Goal: Obtain resource: Obtain resource

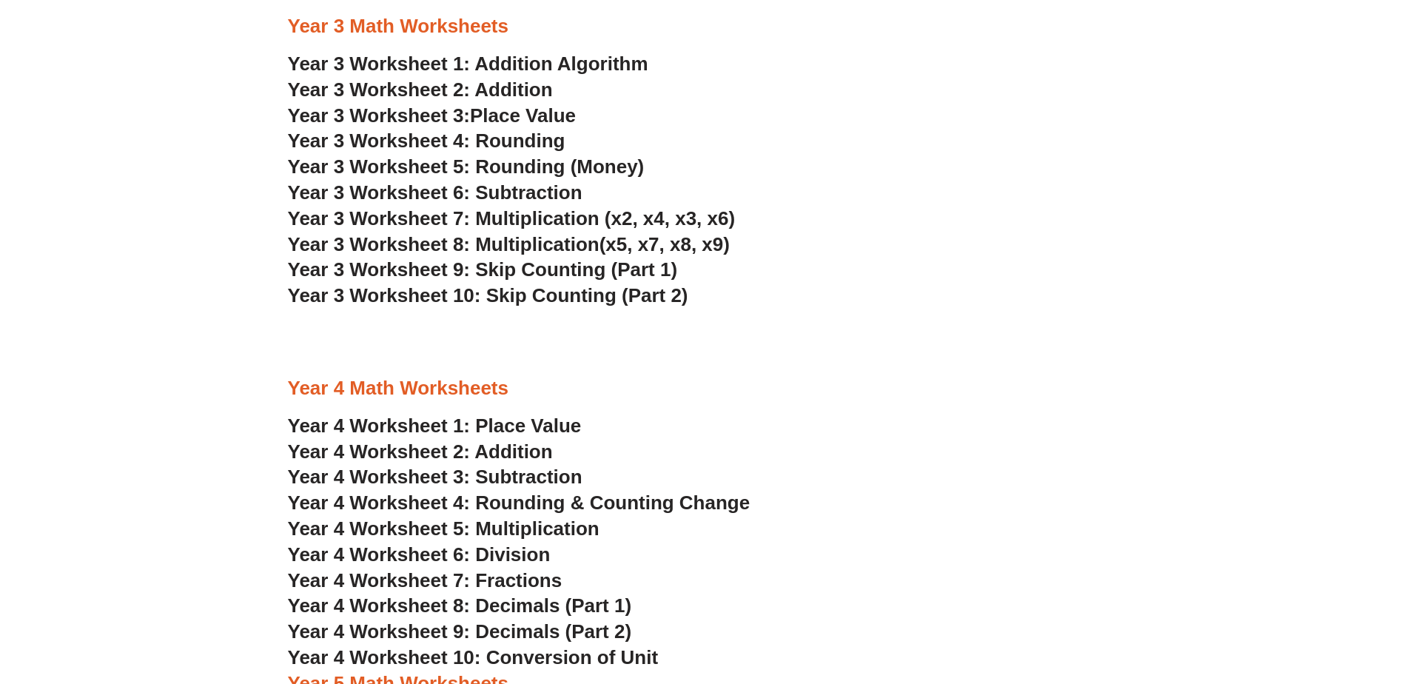
scroll to position [1998, 0]
click at [511, 574] on span "Year 4 Worksheet 7: Fractions" at bounding box center [425, 581] width 275 height 22
drag, startPoint x: 523, startPoint y: 552, endPoint x: 531, endPoint y: 549, distance: 8.7
click at [523, 552] on span "Year 4 Worksheet 6: Division" at bounding box center [419, 555] width 263 height 22
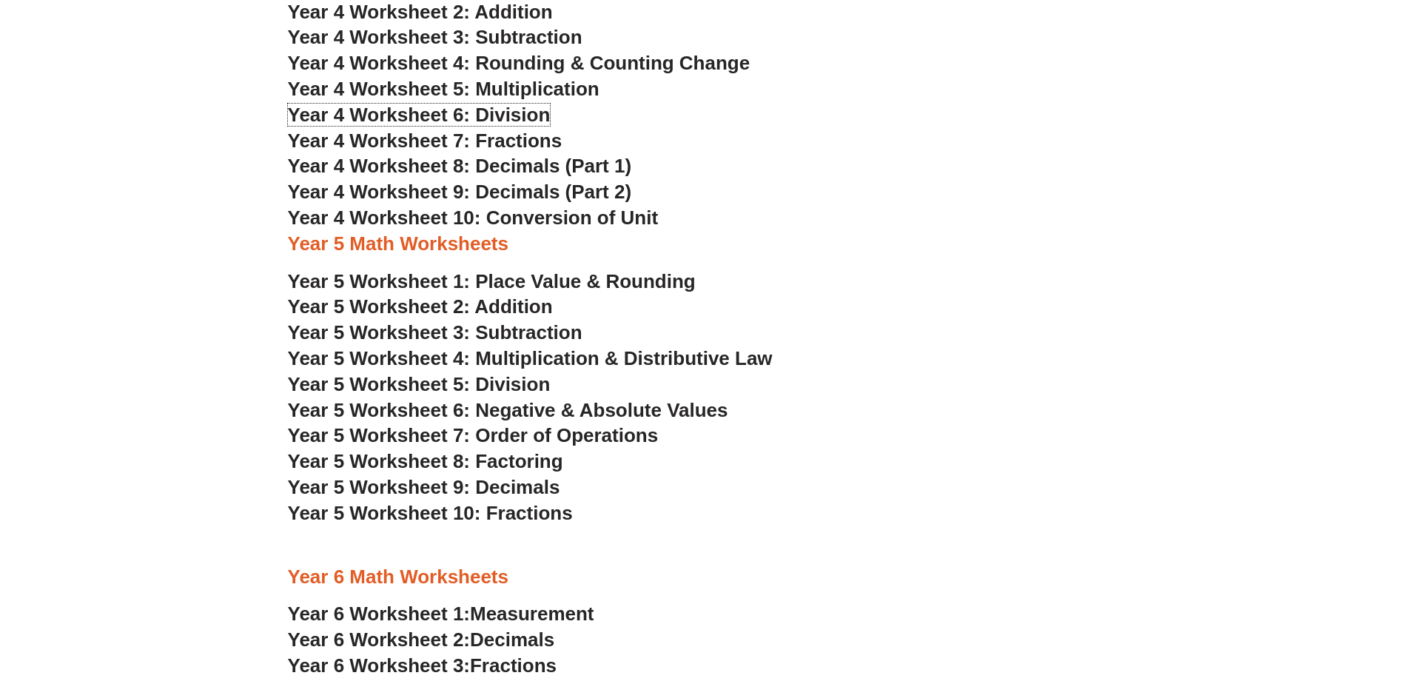
scroll to position [2442, 0]
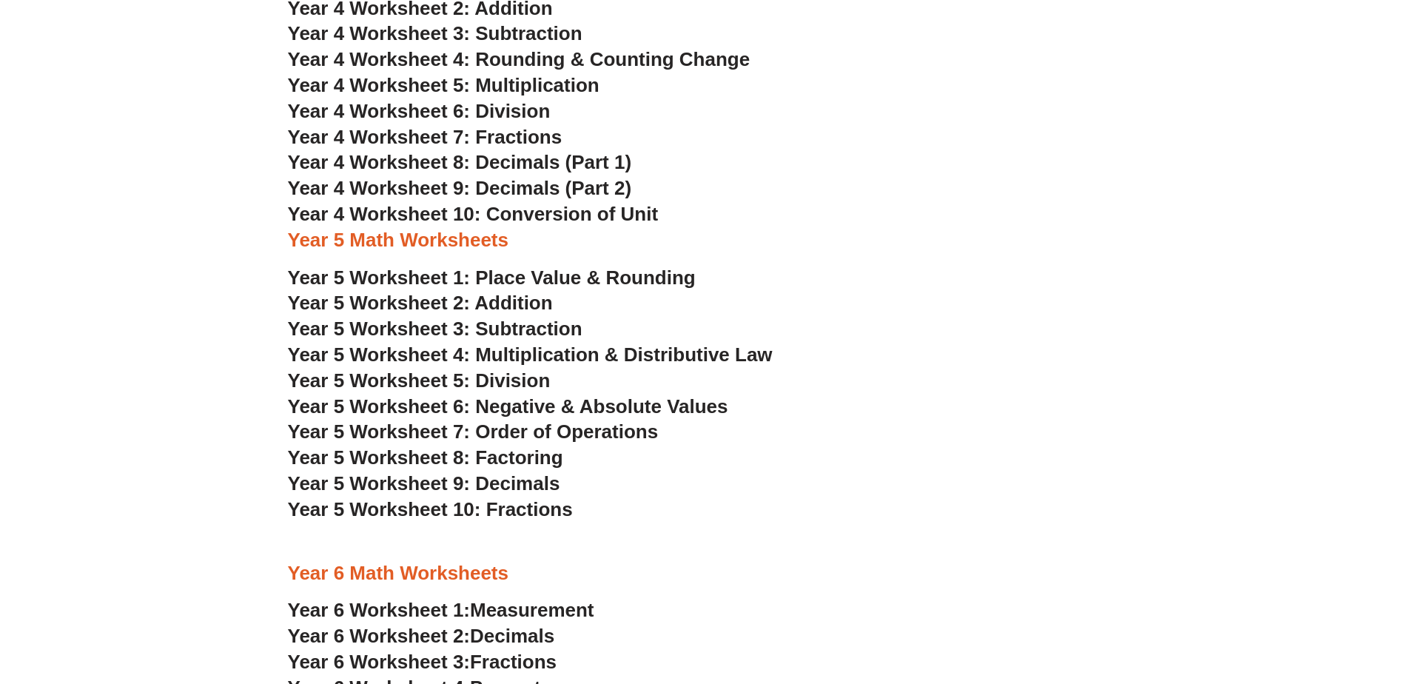
click at [517, 79] on span "Year 4 Worksheet 5: Multiplication" at bounding box center [444, 85] width 312 height 22
click at [559, 216] on span "Year 4 Worksheet 10: Conversion of Unit" at bounding box center [473, 214] width 371 height 22
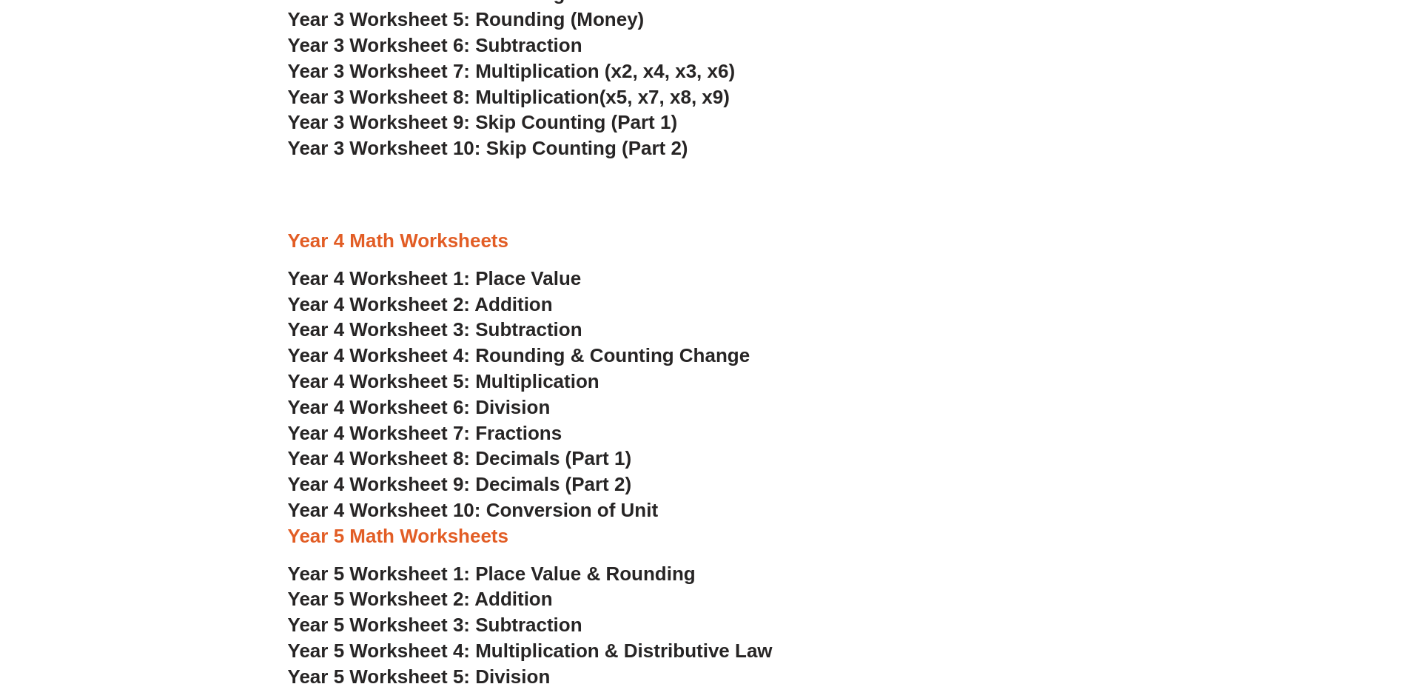
click at [503, 272] on span "Year 4 Worksheet 1: Place Value" at bounding box center [435, 278] width 294 height 22
click at [525, 309] on span "Year 4 Worksheet 2: Addition" at bounding box center [420, 304] width 265 height 22
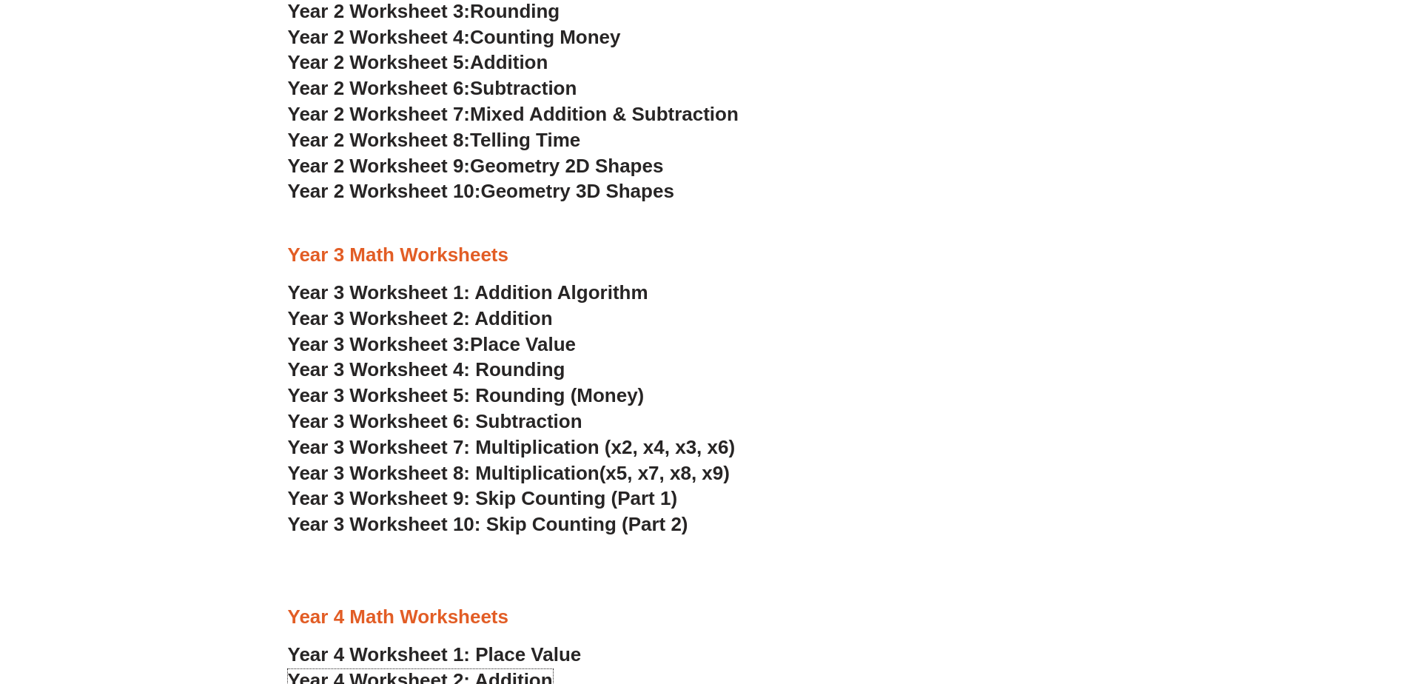
scroll to position [1628, 0]
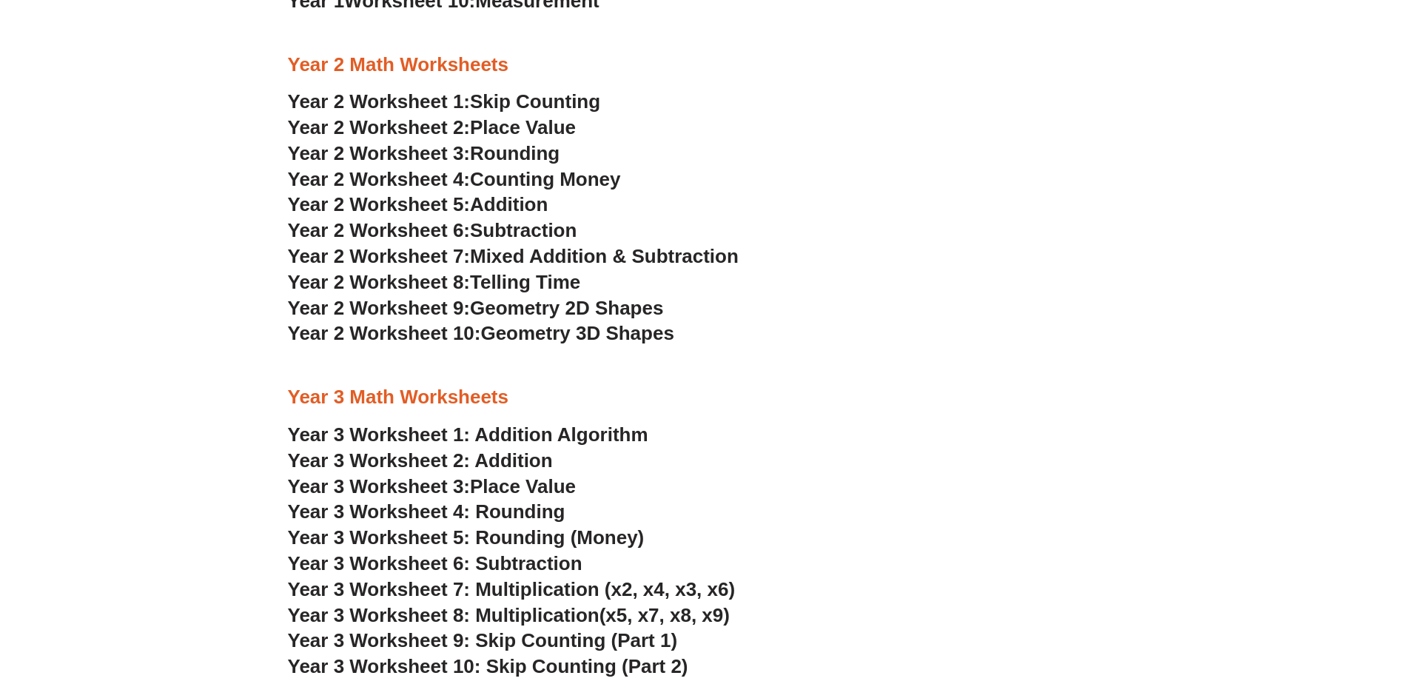
click at [534, 306] on span "Geometry 2D Shapes" at bounding box center [566, 308] width 193 height 22
click at [602, 329] on span "Geometry 3D Shapes" at bounding box center [576, 333] width 193 height 22
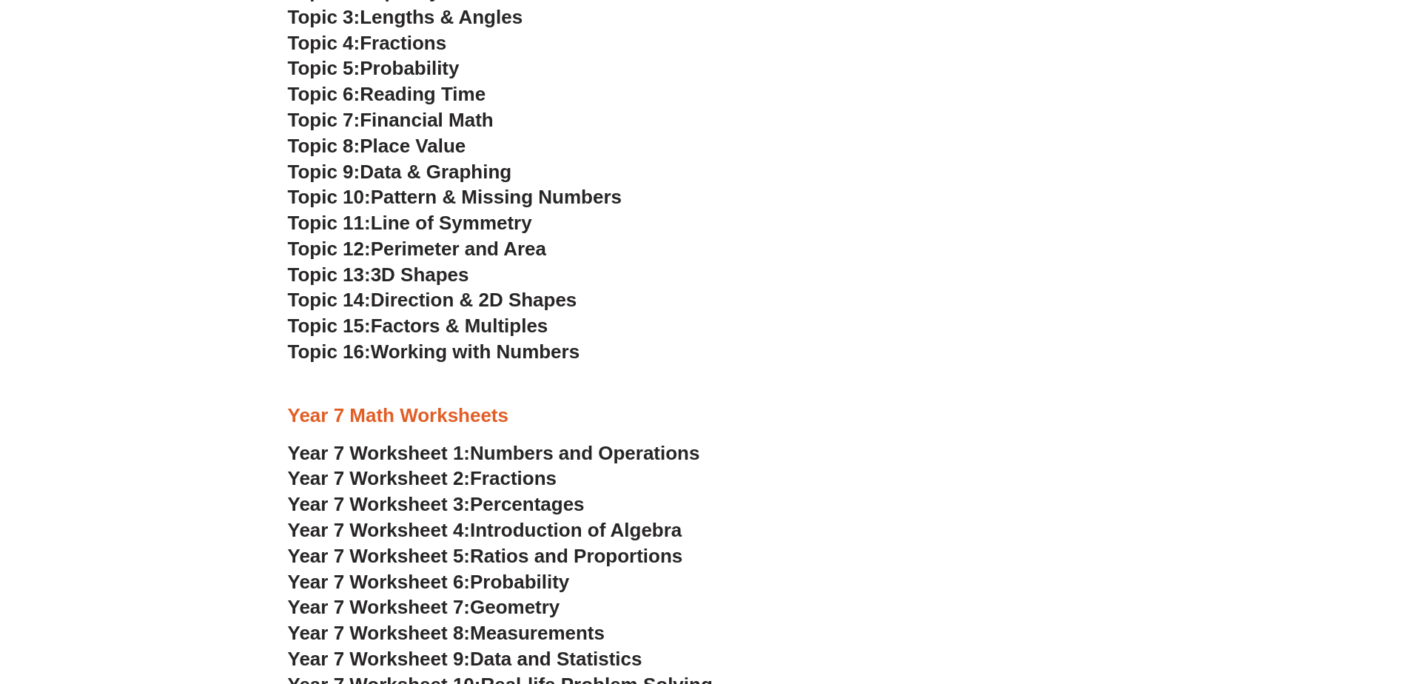
scroll to position [3256, 0]
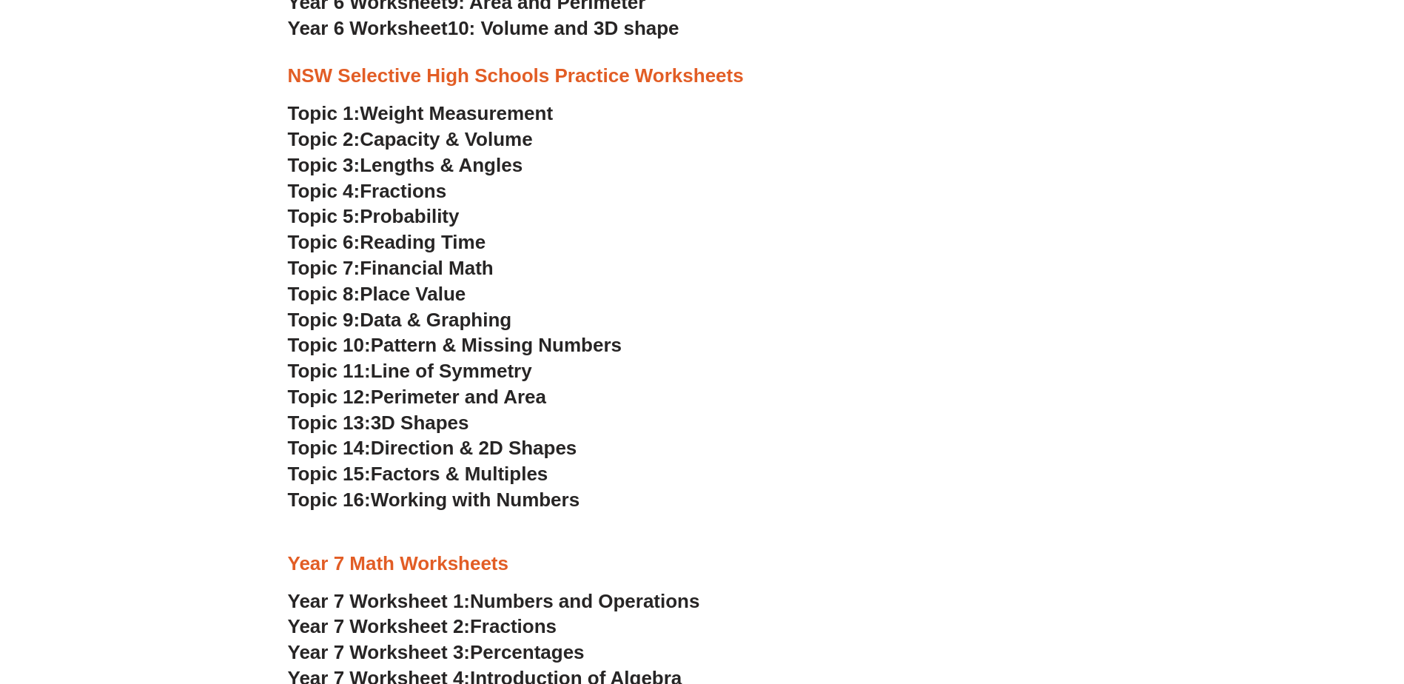
click at [491, 371] on span "Line of Symmetry" at bounding box center [451, 371] width 161 height 22
click at [474, 315] on span "Data & Graphing" at bounding box center [436, 320] width 152 height 22
click at [466, 441] on span "Direction & 2D Shapes" at bounding box center [474, 448] width 206 height 22
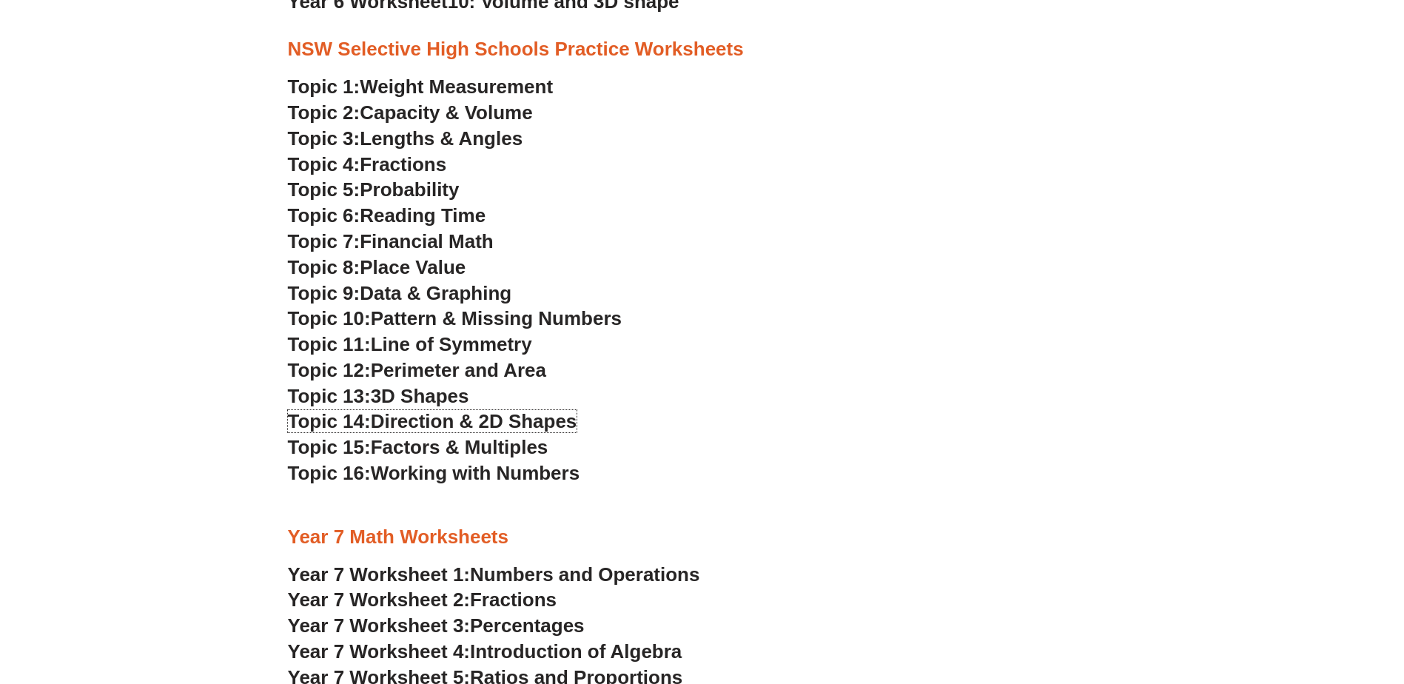
scroll to position [3182, 0]
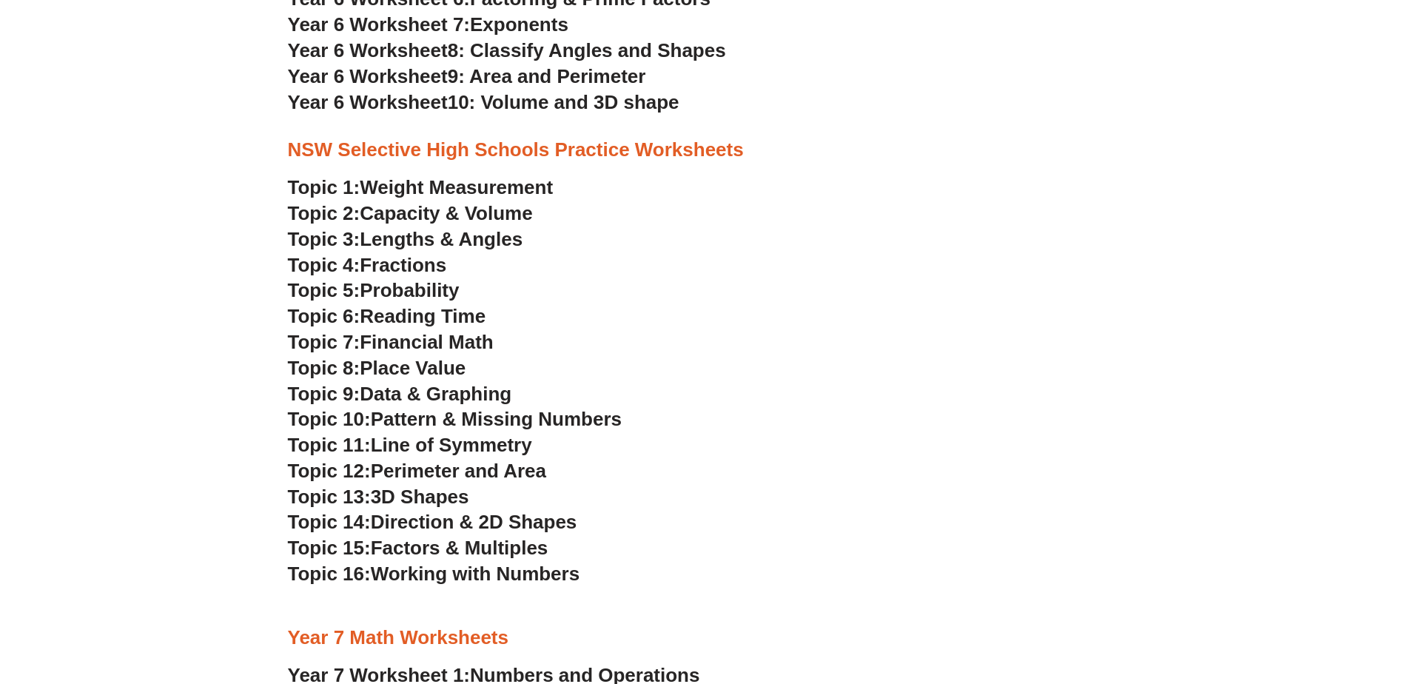
click at [441, 188] on span "Weight Measurement" at bounding box center [456, 187] width 193 height 22
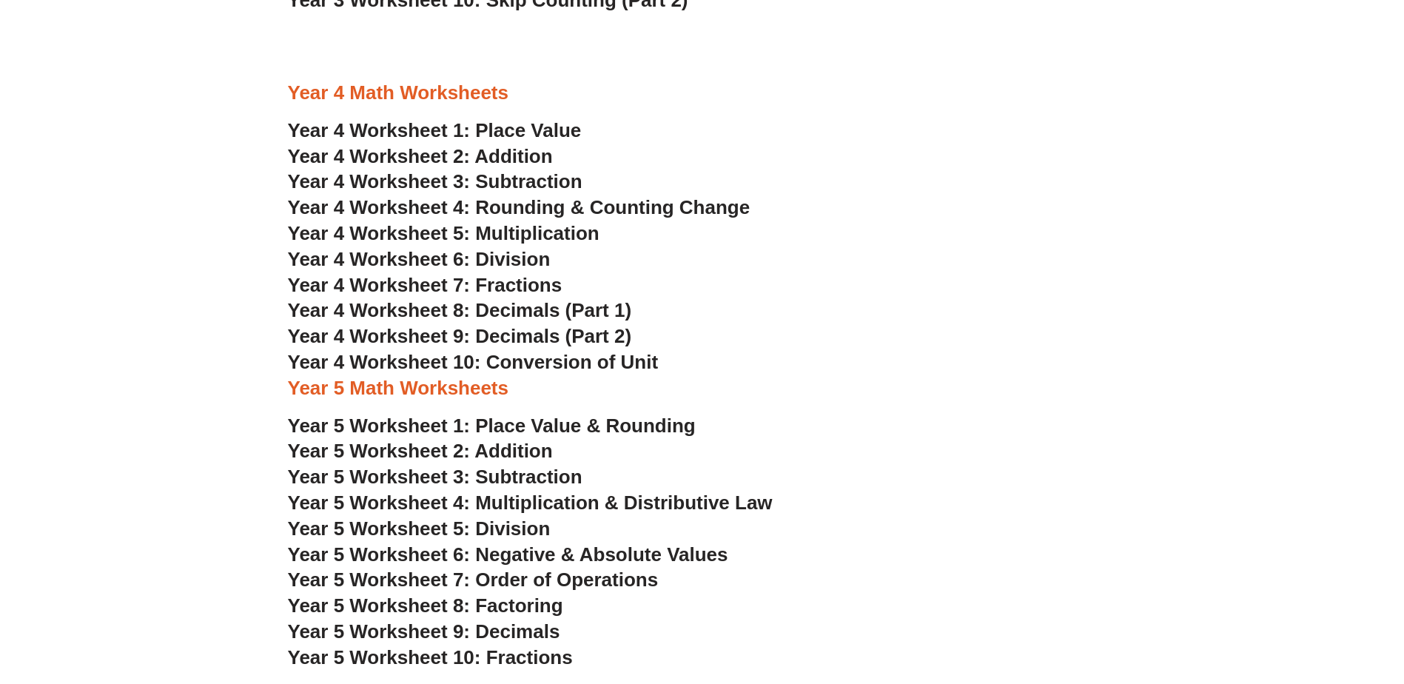
scroll to position [1924, 0]
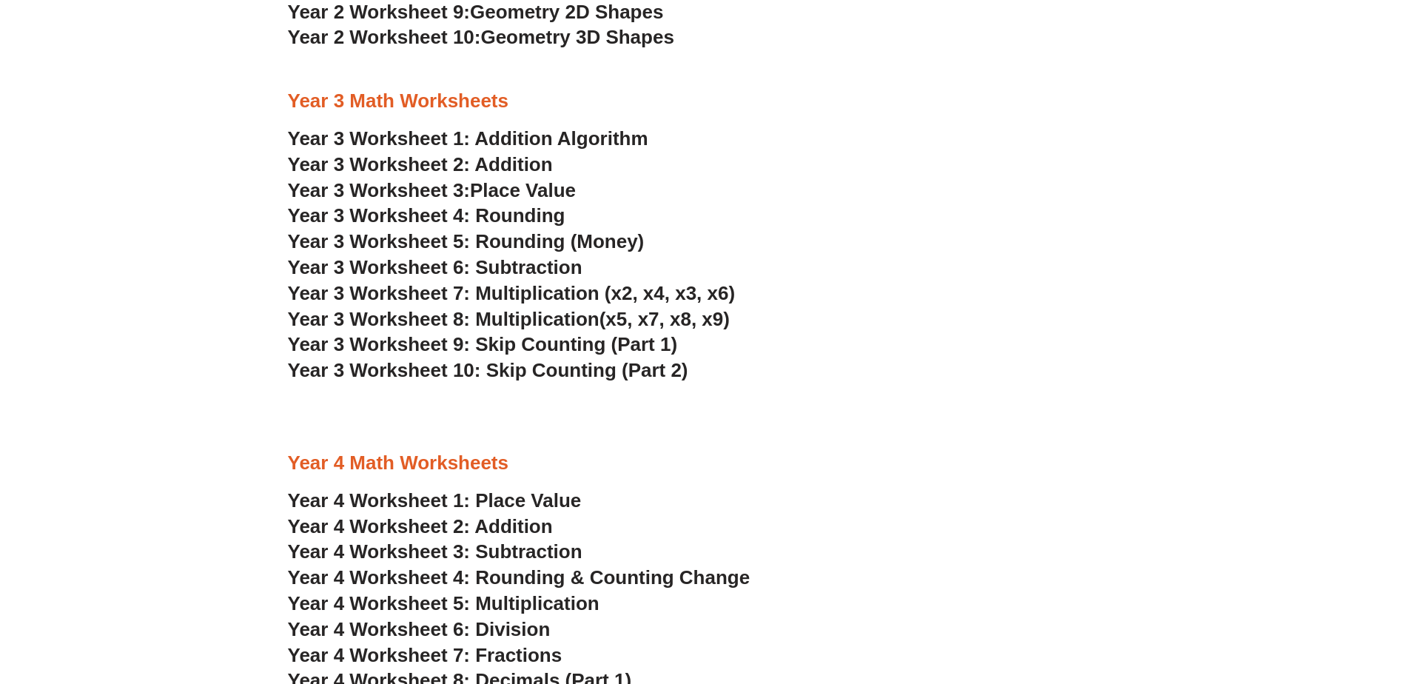
click at [558, 345] on span "Year 3 Worksheet 9: Skip Counting (Part 1)" at bounding box center [483, 344] width 390 height 22
click at [521, 141] on link "Year 3 Worksheet 1: Addition Algorithm" at bounding box center [468, 138] width 360 height 22
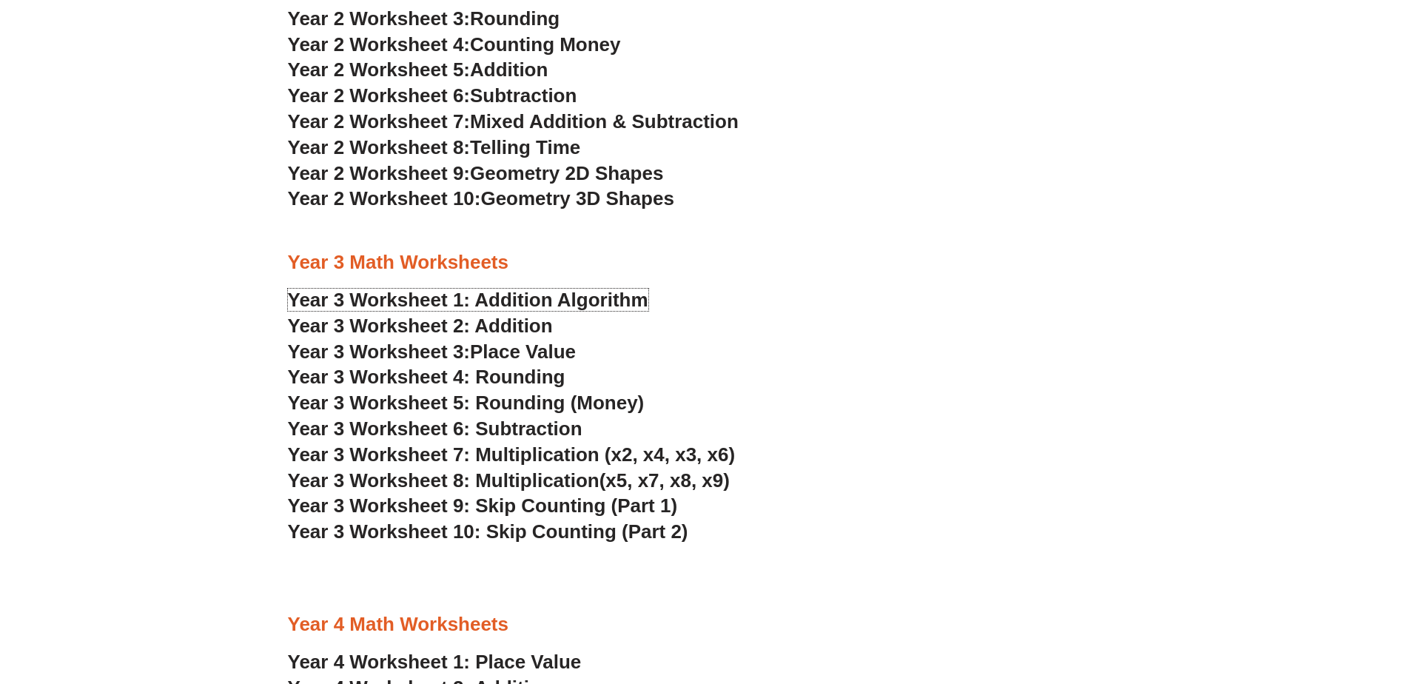
scroll to position [1702, 0]
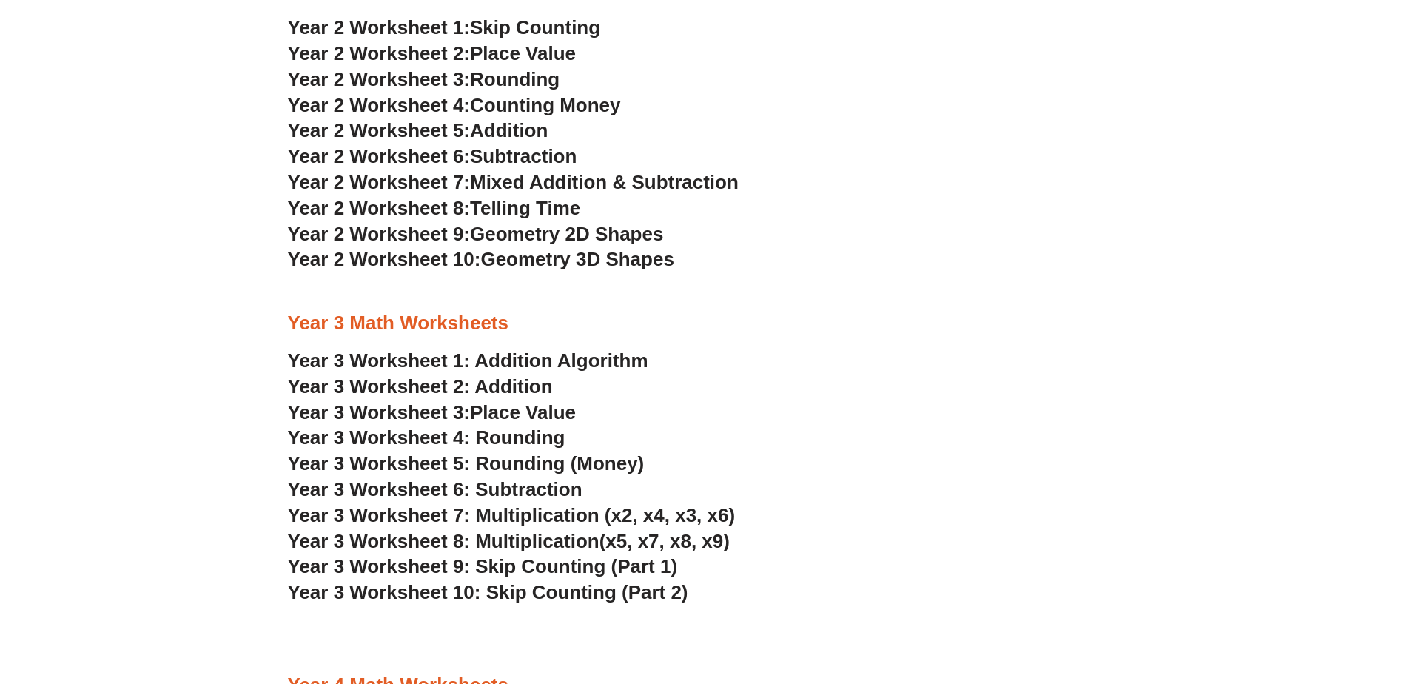
click at [525, 203] on span "Telling Time" at bounding box center [525, 208] width 110 height 22
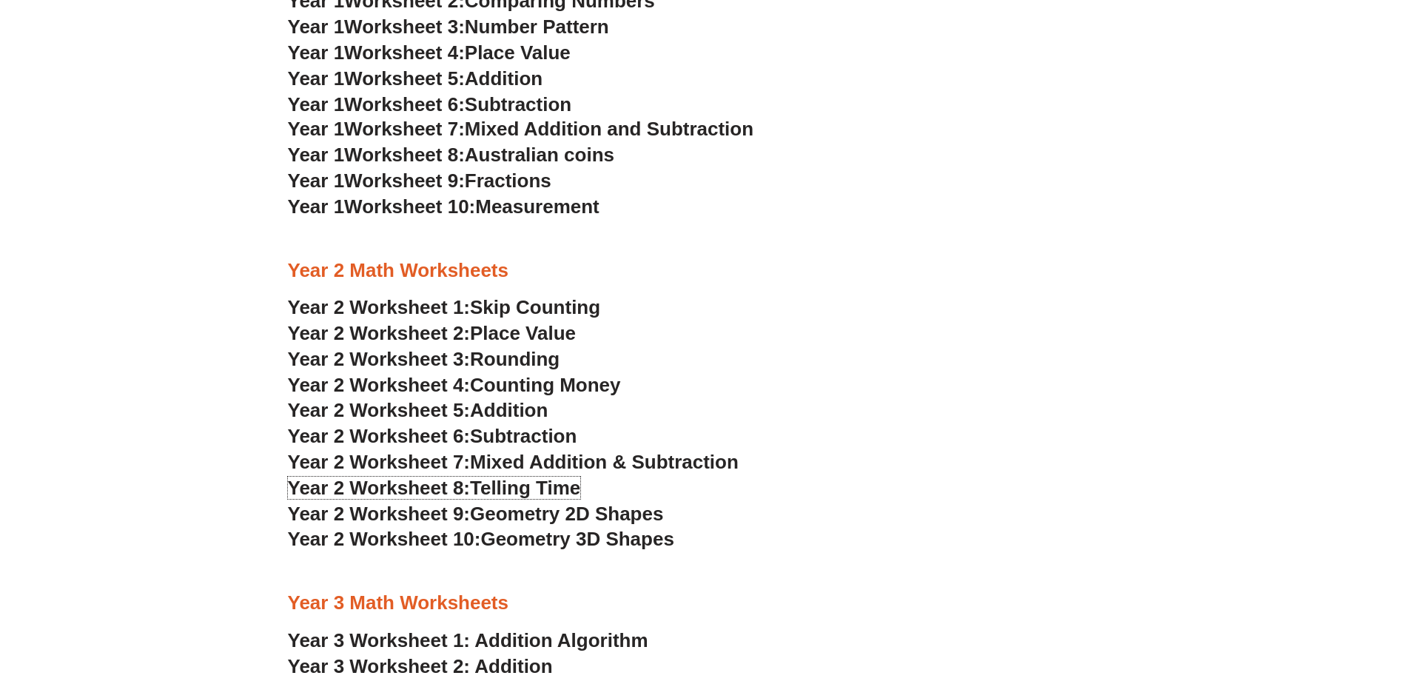
scroll to position [1332, 0]
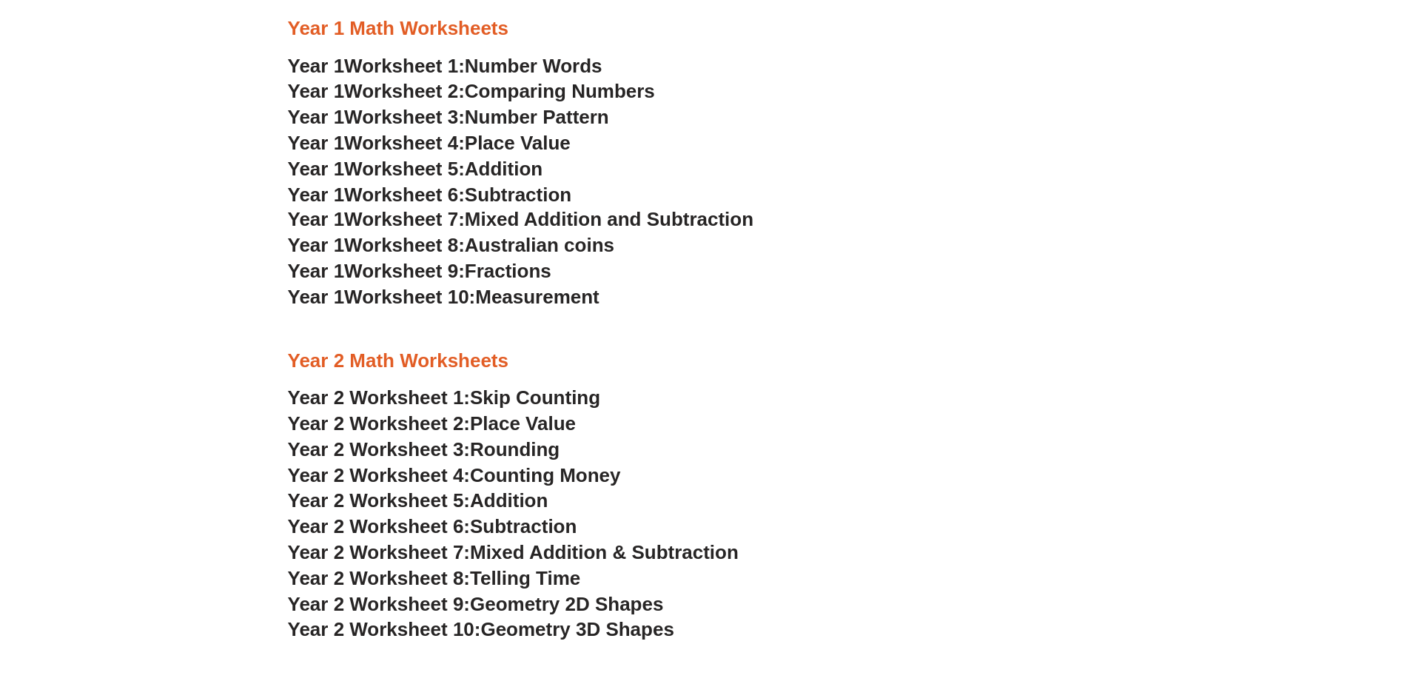
click at [513, 246] on span "Australian coins" at bounding box center [539, 245] width 149 height 22
